Goal: Information Seeking & Learning: Check status

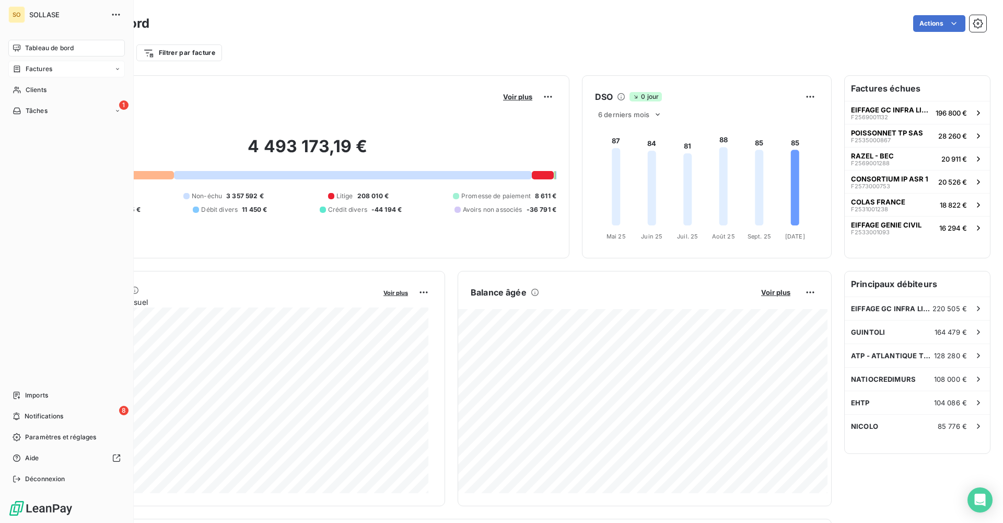
click at [39, 75] on div "Factures" at bounding box center [66, 69] width 117 height 17
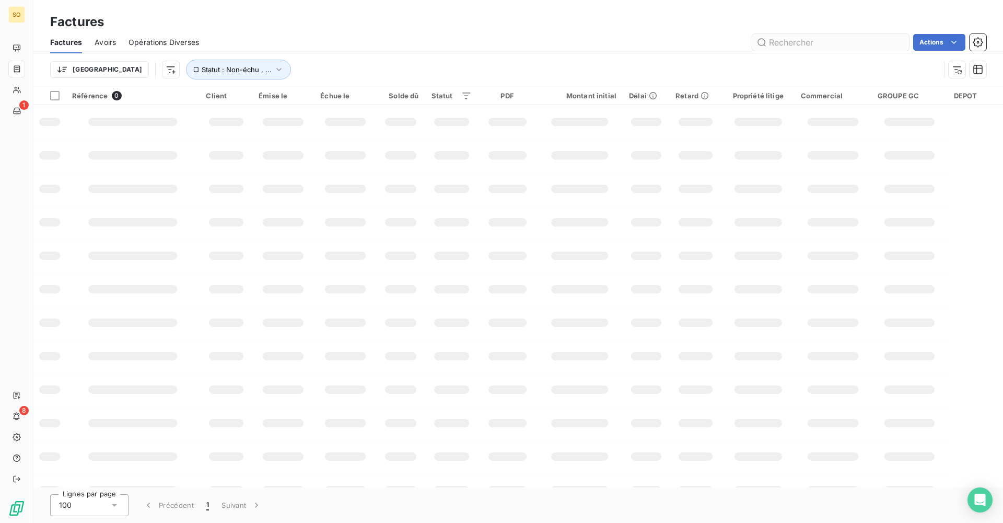
click at [788, 43] on input "text" at bounding box center [831, 42] width 157 height 17
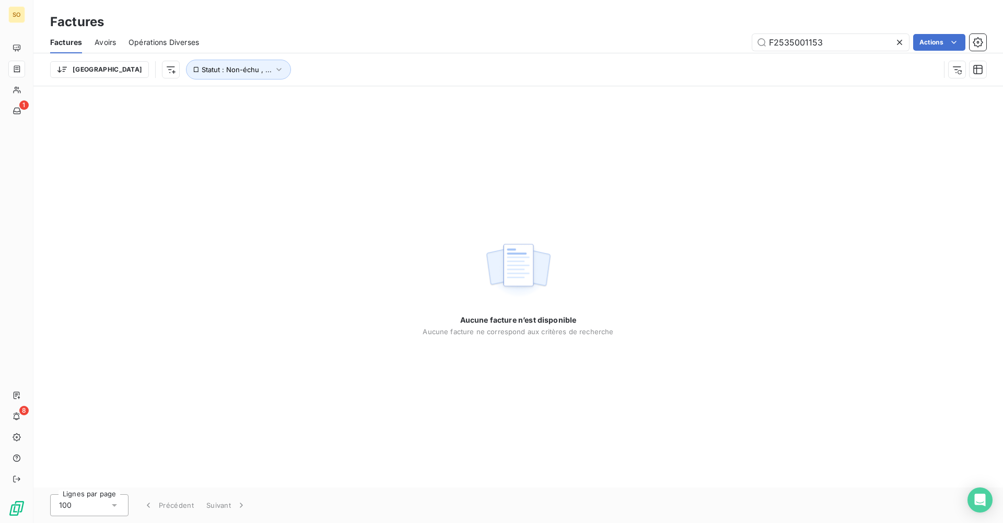
click at [188, 80] on div "Trier Statut : Non-échu , ..." at bounding box center [518, 69] width 937 height 32
click at [202, 73] on span "Statut : Non-échu , ..." at bounding box center [237, 69] width 70 height 8
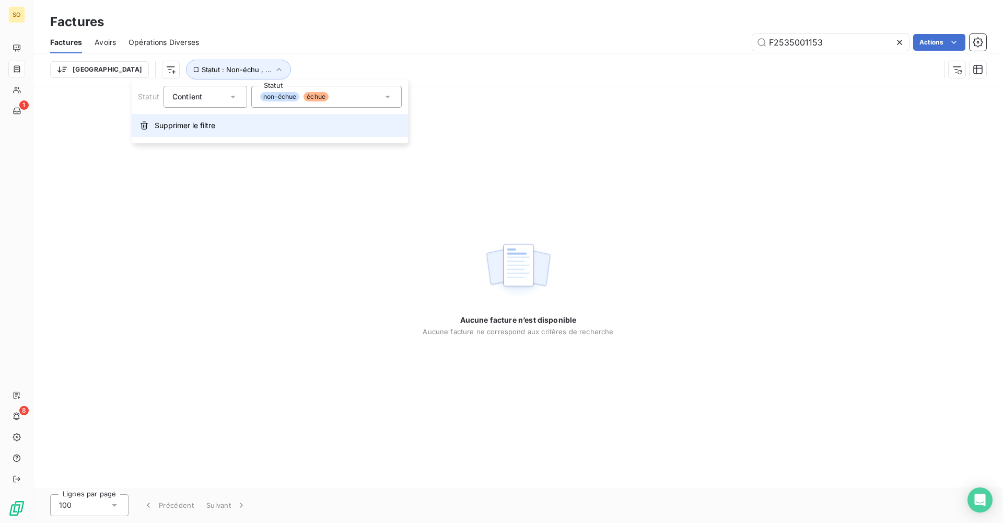
click at [219, 128] on button "Supprimer le filtre" at bounding box center [270, 125] width 276 height 23
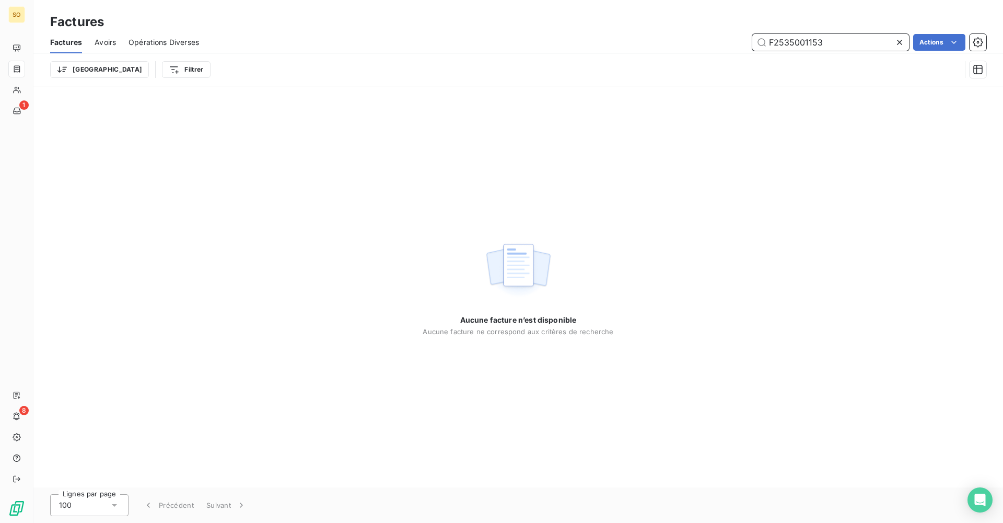
click at [818, 42] on input "F2535001153" at bounding box center [831, 42] width 157 height 17
drag, startPoint x: 840, startPoint y: 49, endPoint x: 654, endPoint y: 45, distance: 186.1
click at [654, 45] on div "F2535001153 Actions" at bounding box center [599, 42] width 775 height 17
paste input "0807"
type input "F2535000807"
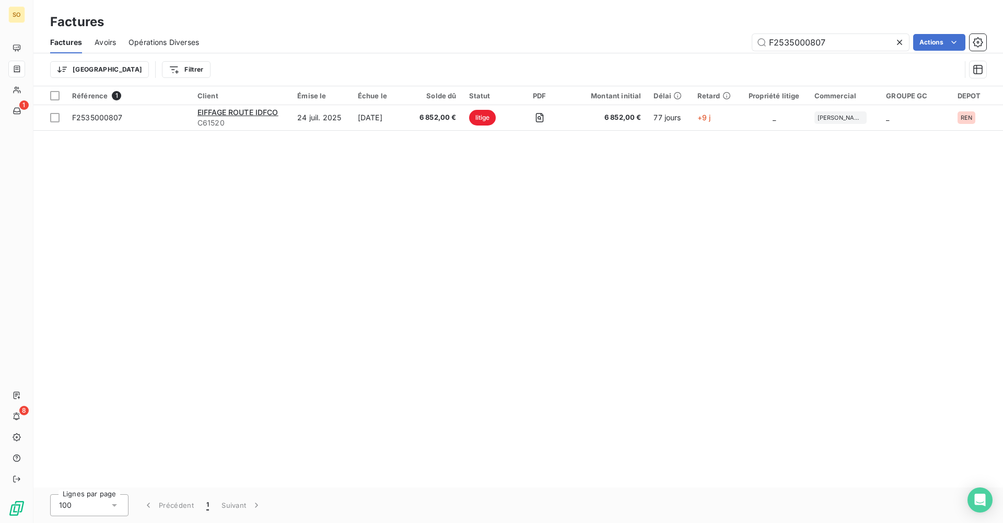
click at [614, 130] on table "Référence 1 Client Émise le Échue le Solde dû Statut PDF Montant initial Délai …" at bounding box center [518, 108] width 970 height 44
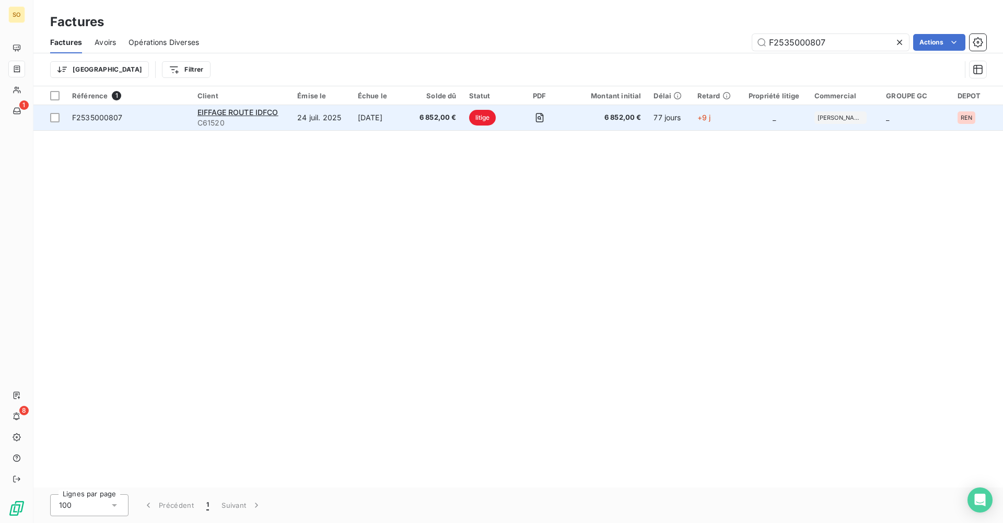
click at [614, 124] on td "6 852,00 €" at bounding box center [607, 117] width 80 height 25
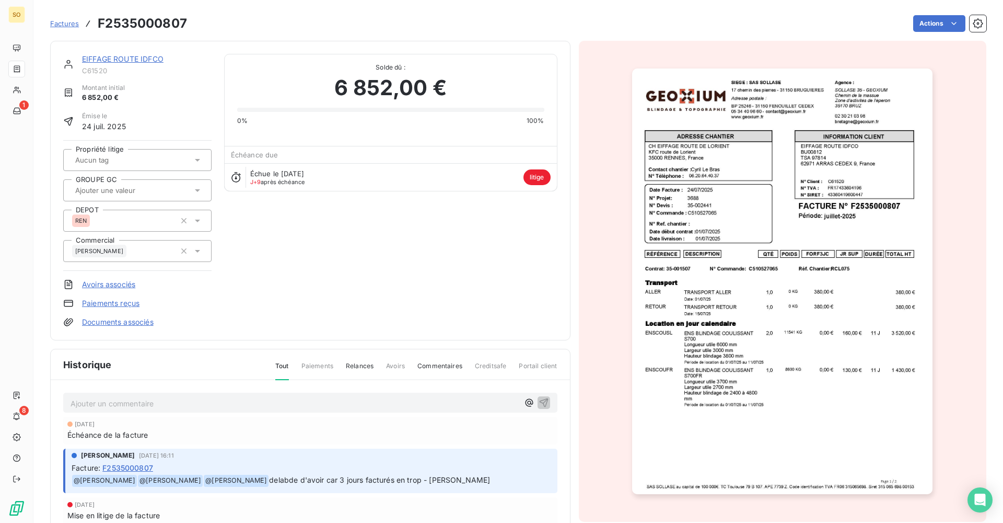
click at [203, 408] on p "Ajouter un commentaire ﻿" at bounding box center [295, 403] width 448 height 13
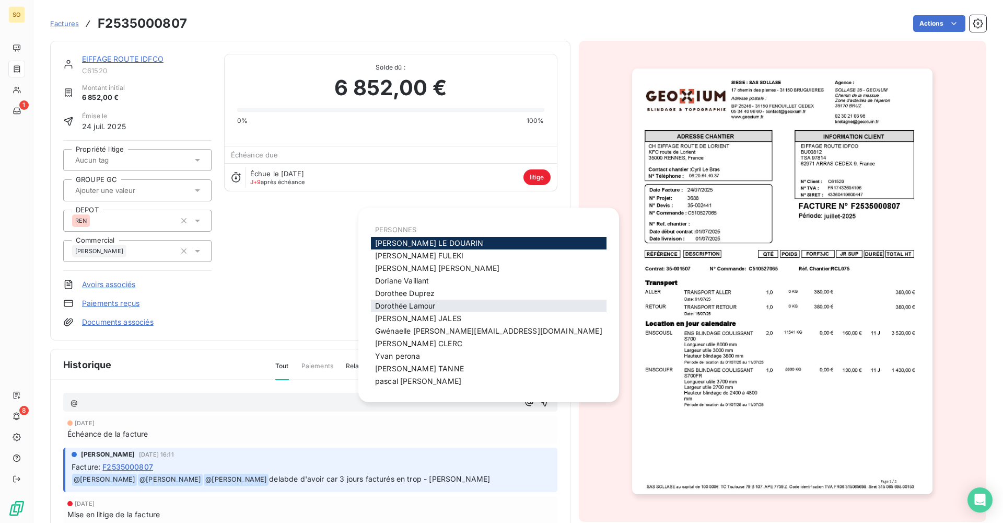
click at [464, 306] on div "[PERSON_NAME]" at bounding box center [489, 305] width 236 height 13
click at [441, 303] on div "[PERSON_NAME]" at bounding box center [489, 305] width 236 height 13
click at [428, 305] on span "[PERSON_NAME]" at bounding box center [405, 305] width 60 height 9
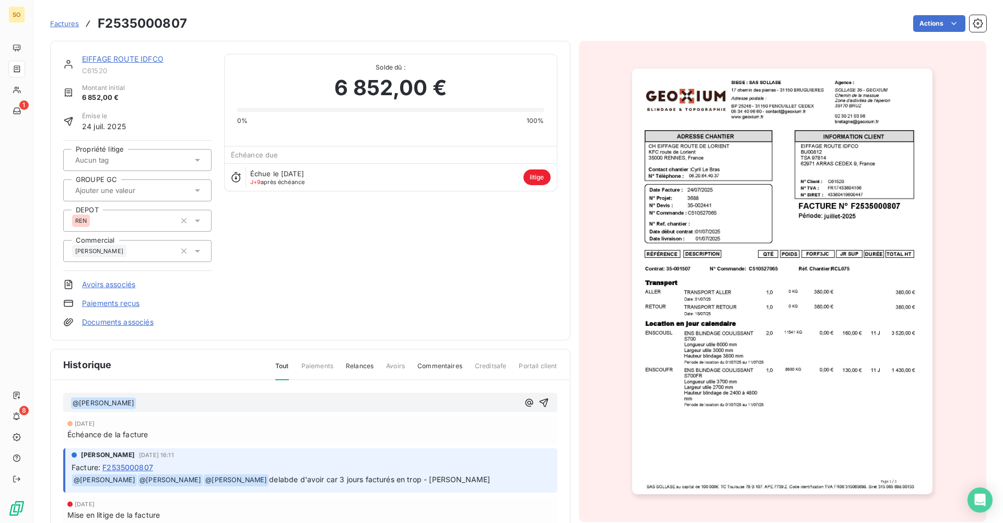
click at [176, 396] on div "﻿ @ [PERSON_NAME] ﻿ ﻿" at bounding box center [295, 403] width 448 height 14
click at [176, 397] on p "﻿ @ [PERSON_NAME] ﻿ ﻿" at bounding box center [295, 403] width 448 height 13
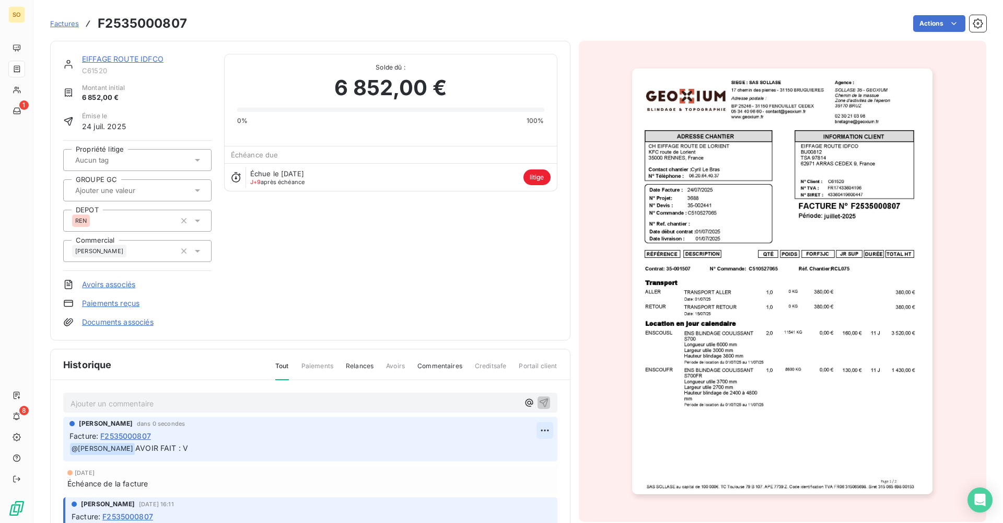
click at [537, 429] on html "SO 1 8 Factures F2535000807 Actions EIFFAGE ROUTE IDFCO C61520 Montant initial …" at bounding box center [501, 261] width 1003 height 523
click at [504, 456] on div "Editer" at bounding box center [508, 453] width 59 height 17
click at [299, 329] on div "EIFFAGE ROUTE IDFCO C61520 Montant initial 6 852,00 € Émise le 24 juil. 2025 Pr…" at bounding box center [310, 190] width 521 height 299
click at [152, 57] on link "EIFFAGE ROUTE IDFCO" at bounding box center [123, 58] width 82 height 9
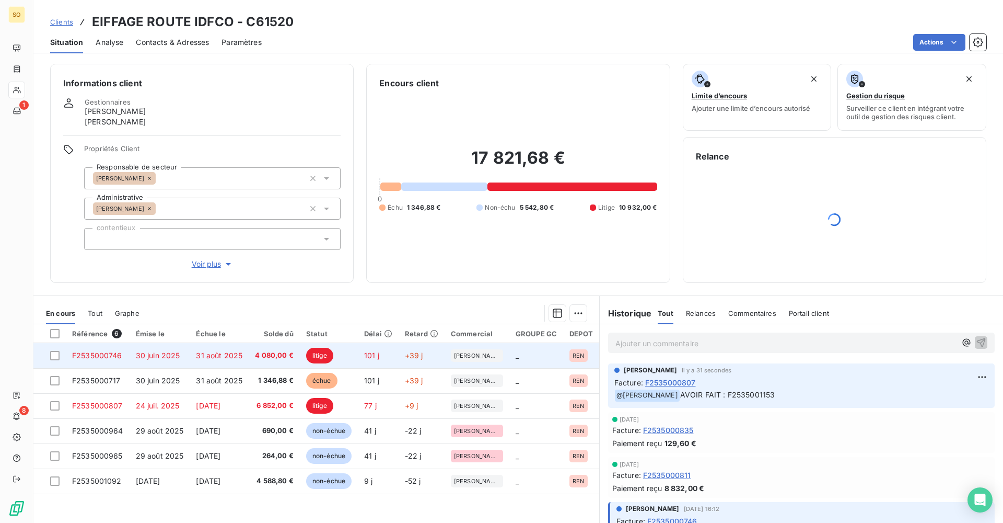
click at [193, 354] on td "31 août 2025" at bounding box center [219, 355] width 59 height 25
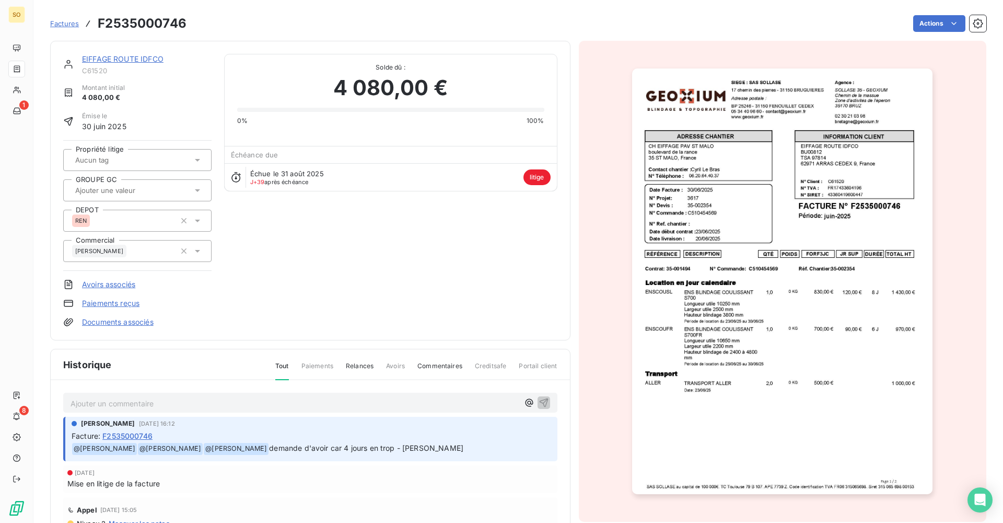
click at [303, 401] on p "Ajouter un commentaire ﻿" at bounding box center [295, 403] width 448 height 13
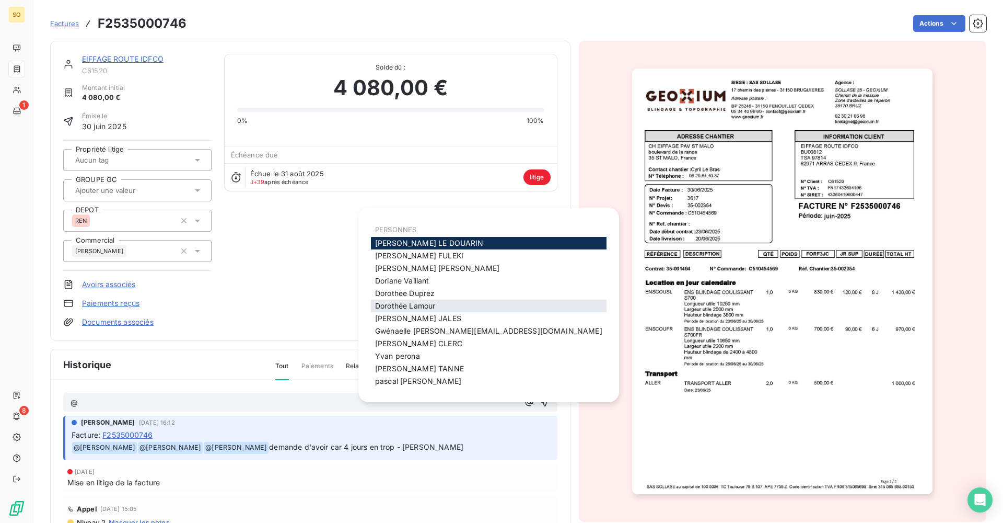
click at [443, 305] on div "[PERSON_NAME]" at bounding box center [489, 305] width 236 height 13
click at [408, 309] on span "[PERSON_NAME]" at bounding box center [405, 305] width 60 height 9
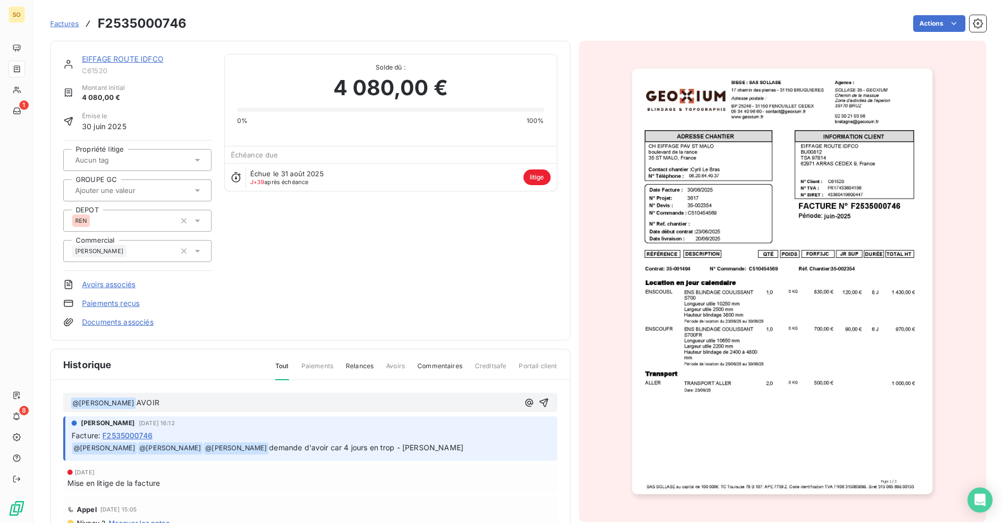
click at [235, 407] on p "﻿ @ [PERSON_NAME] ﻿ AVOIR" at bounding box center [295, 403] width 448 height 13
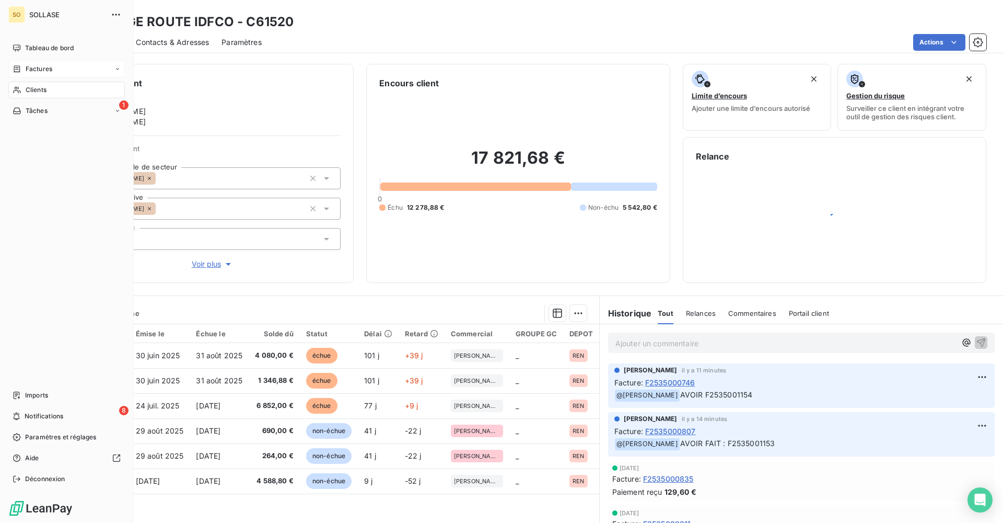
click at [45, 75] on div "Factures" at bounding box center [66, 69] width 117 height 17
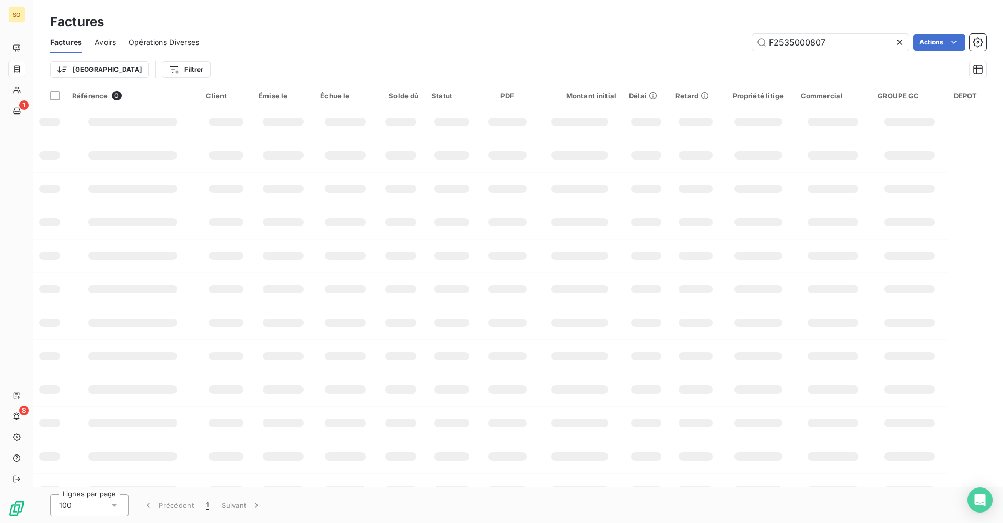
drag, startPoint x: 833, startPoint y: 41, endPoint x: 749, endPoint y: 39, distance: 83.1
click at [749, 39] on div "F2535000807 Actions" at bounding box center [599, 42] width 775 height 17
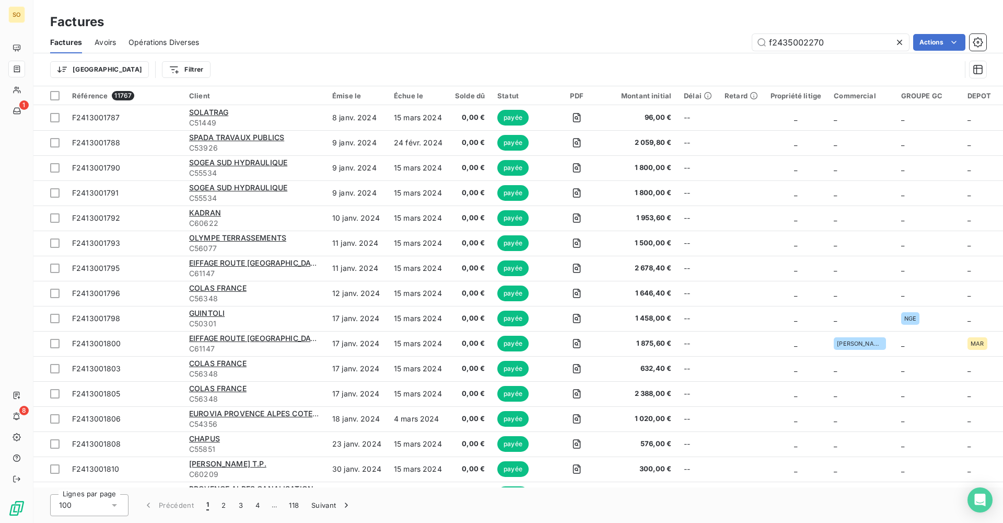
type input "f2435002270"
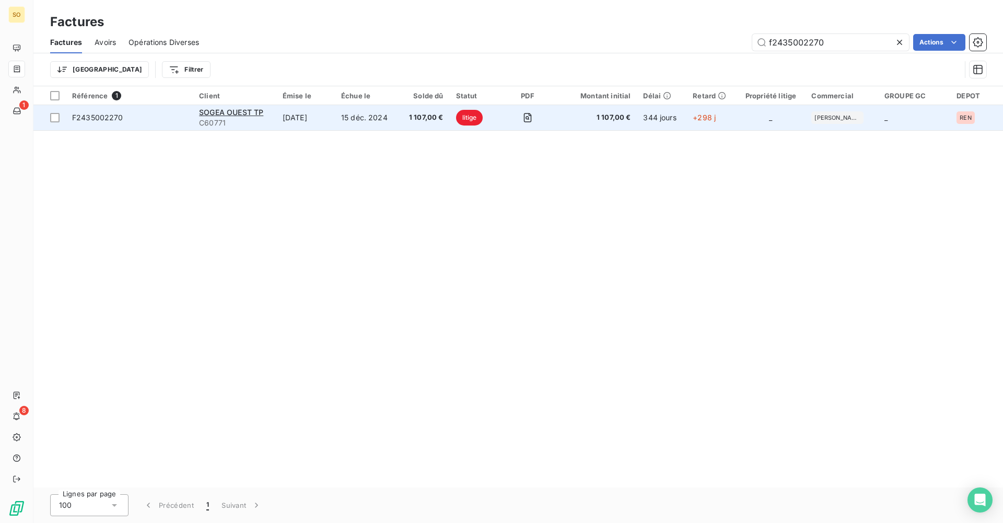
click at [353, 124] on td "15 déc. 2024" at bounding box center [367, 117] width 64 height 25
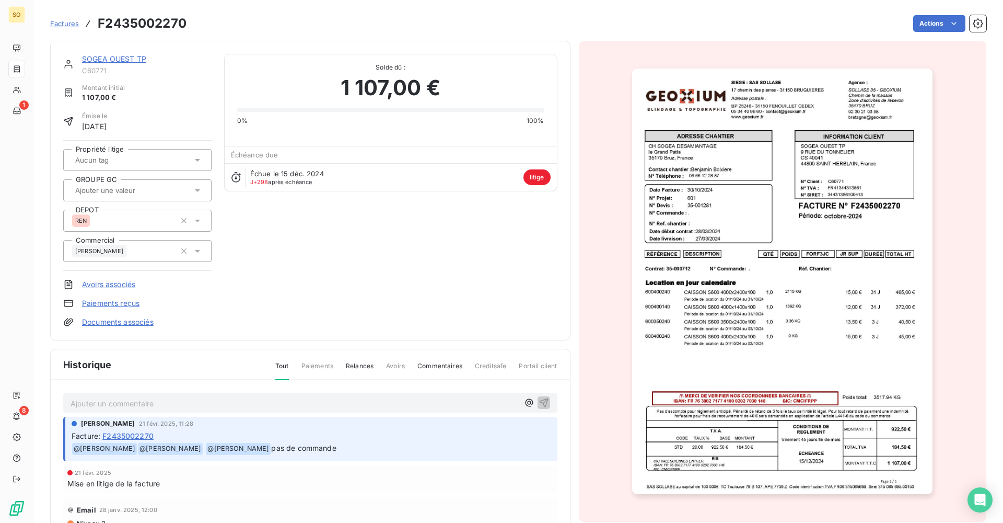
click at [192, 404] on p "Ajouter un commentaire ﻿" at bounding box center [295, 403] width 448 height 13
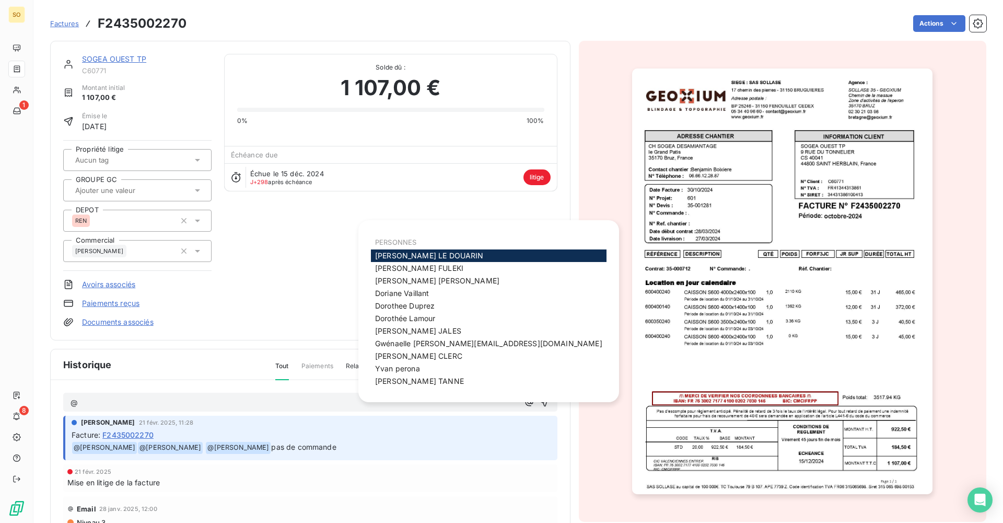
click at [399, 256] on span "[PERSON_NAME]" at bounding box center [429, 255] width 109 height 9
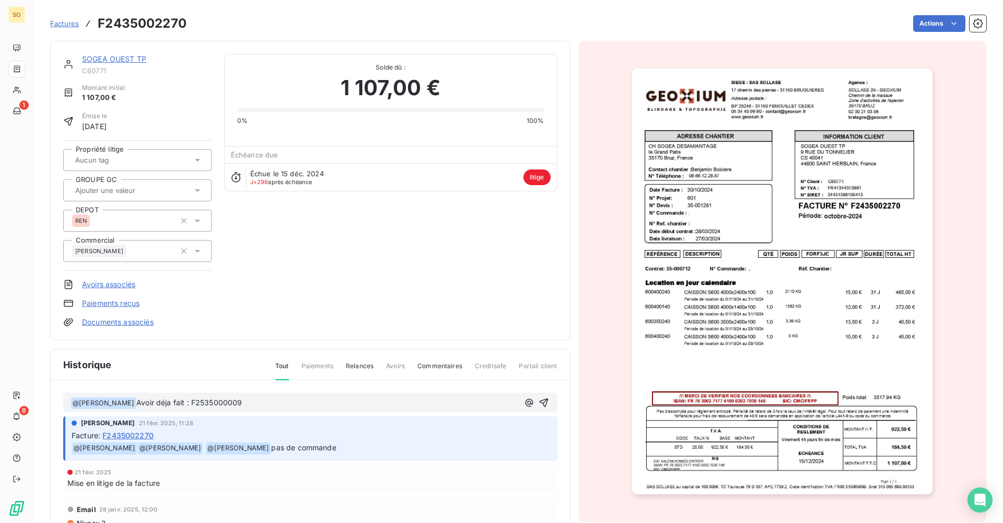
click at [189, 404] on span "Avoir déja fait : F2535000009" at bounding box center [189, 402] width 106 height 9
click at [309, 398] on p "﻿ @ [PERSON_NAME] ﻿ Avoir déjà fait en janvier : F2535000009" at bounding box center [295, 403] width 448 height 13
